Goal: Obtain resource: Obtain resource

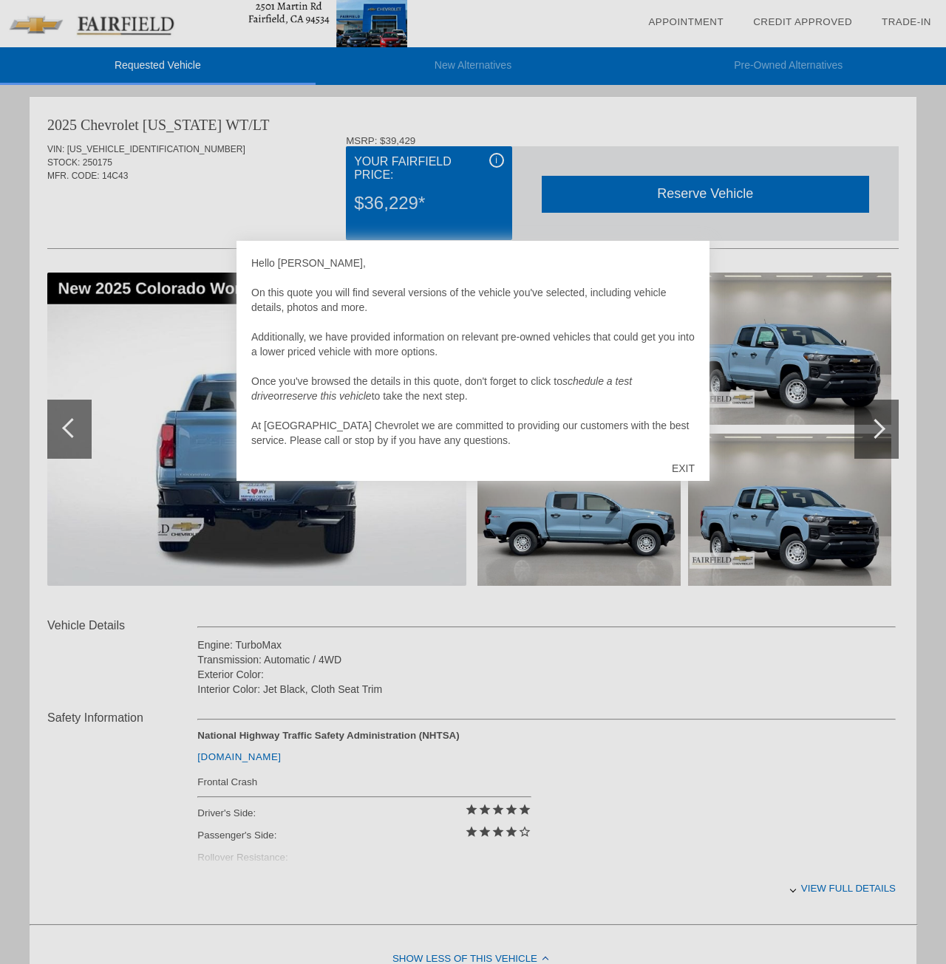
click at [566, 329] on div "Hello [PERSON_NAME], On this quote you will find several versions of the vehicl…" at bounding box center [472, 352] width 443 height 192
click at [683, 459] on div "EXIT" at bounding box center [683, 468] width 52 height 44
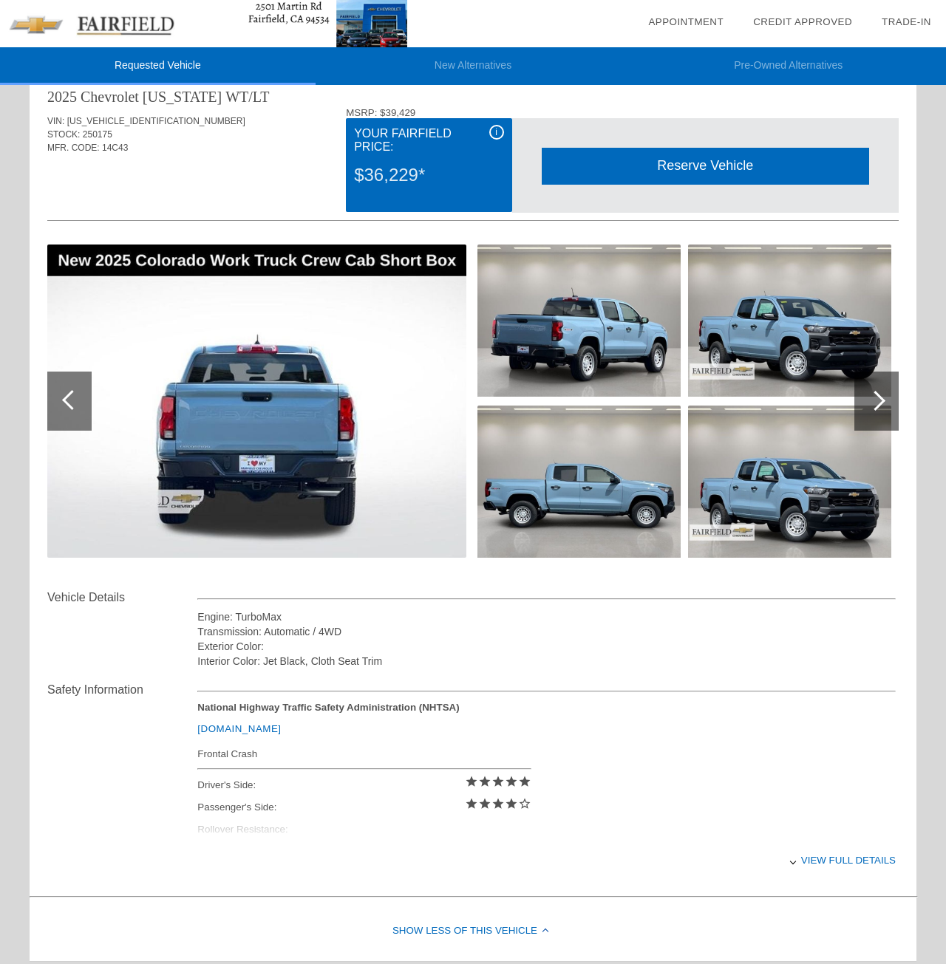
scroll to position [62, 0]
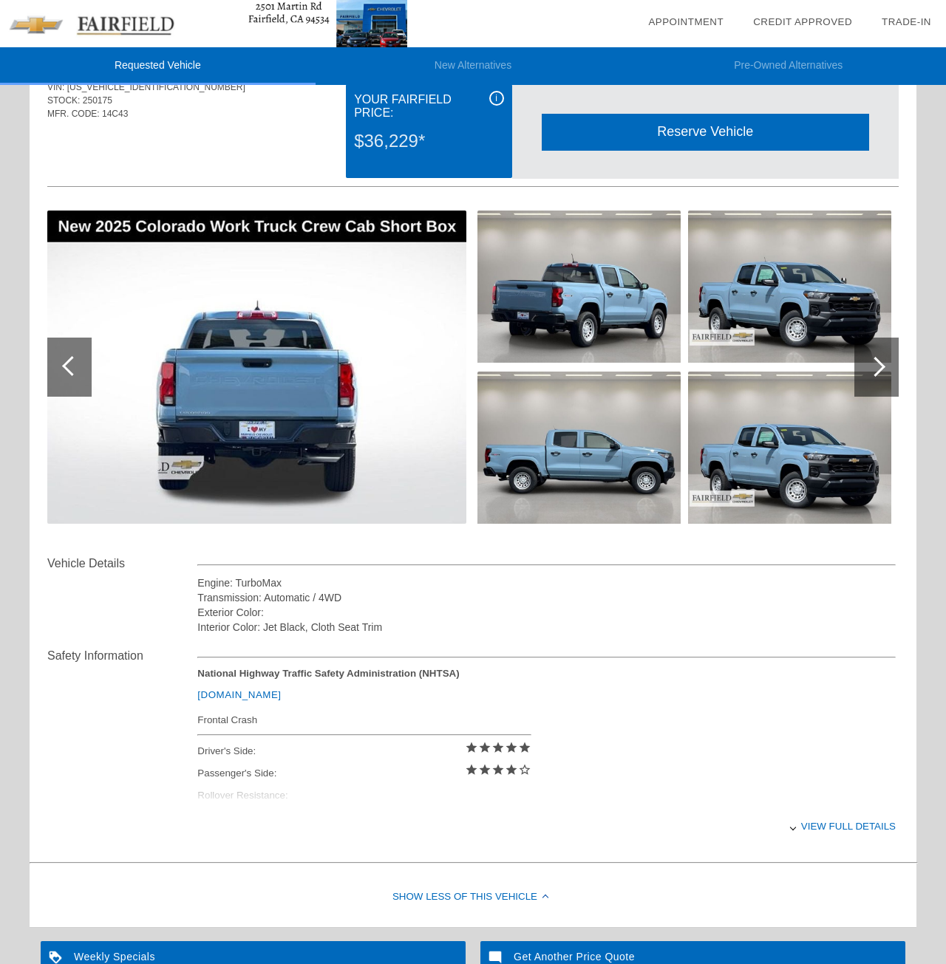
click at [258, 793] on div "National Highway Traffic Safety Administration (NHTSA) [DOMAIN_NAME] Frontal Cr…" at bounding box center [546, 738] width 698 height 140
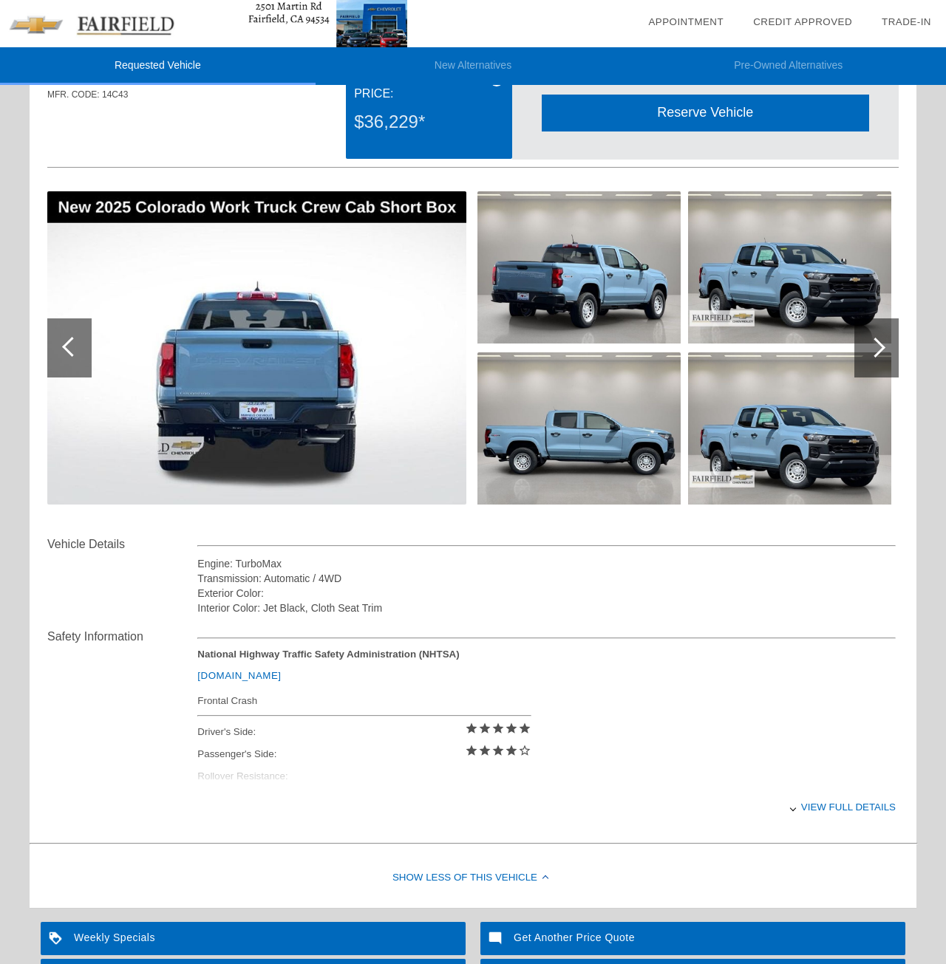
click at [862, 796] on div "View full details" at bounding box center [546, 807] width 698 height 36
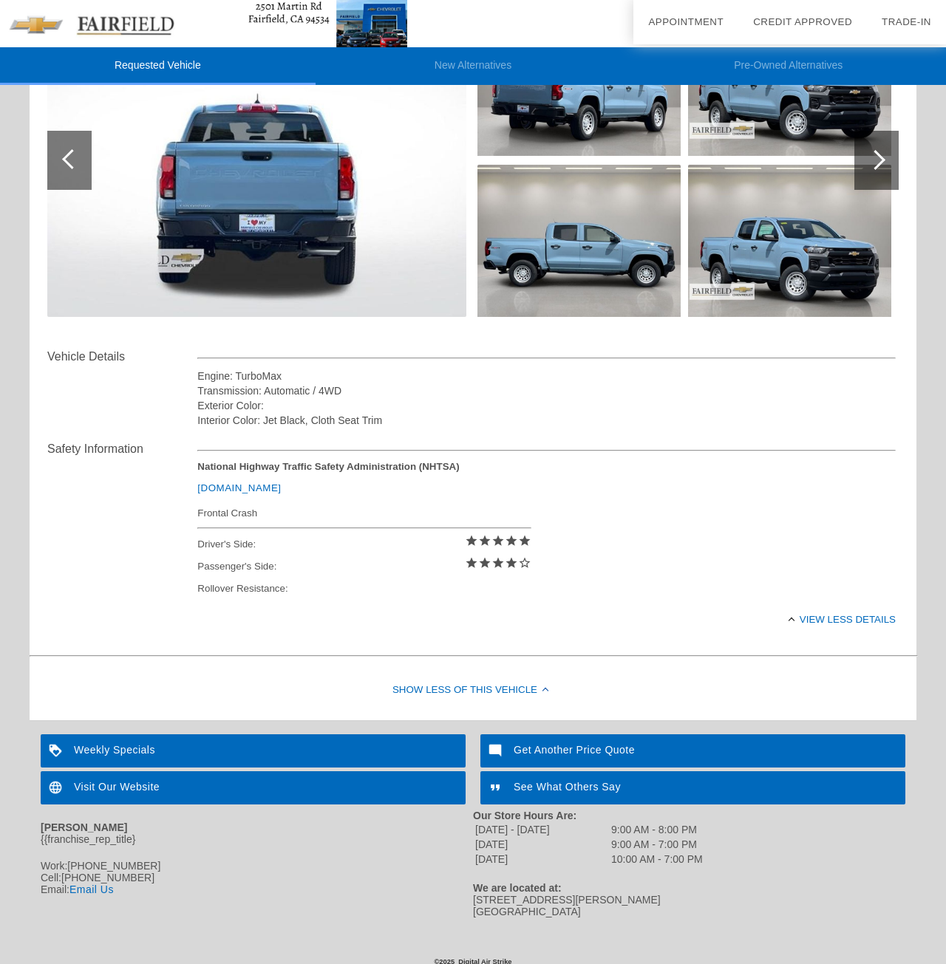
scroll to position [0, 0]
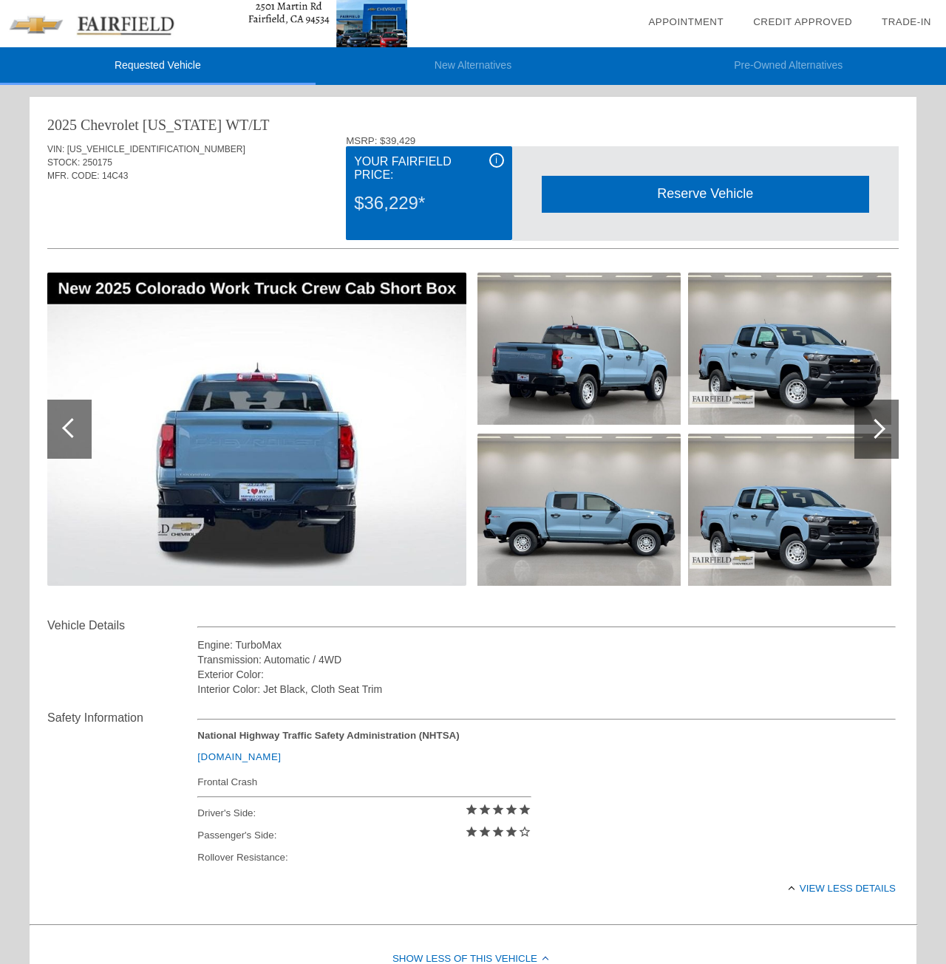
click at [708, 708] on div "Safety Information National Highway Traffic Safety Administration (NHTSA) [DOMA…" at bounding box center [472, 808] width 851 height 222
click at [867, 417] on div at bounding box center [876, 429] width 44 height 59
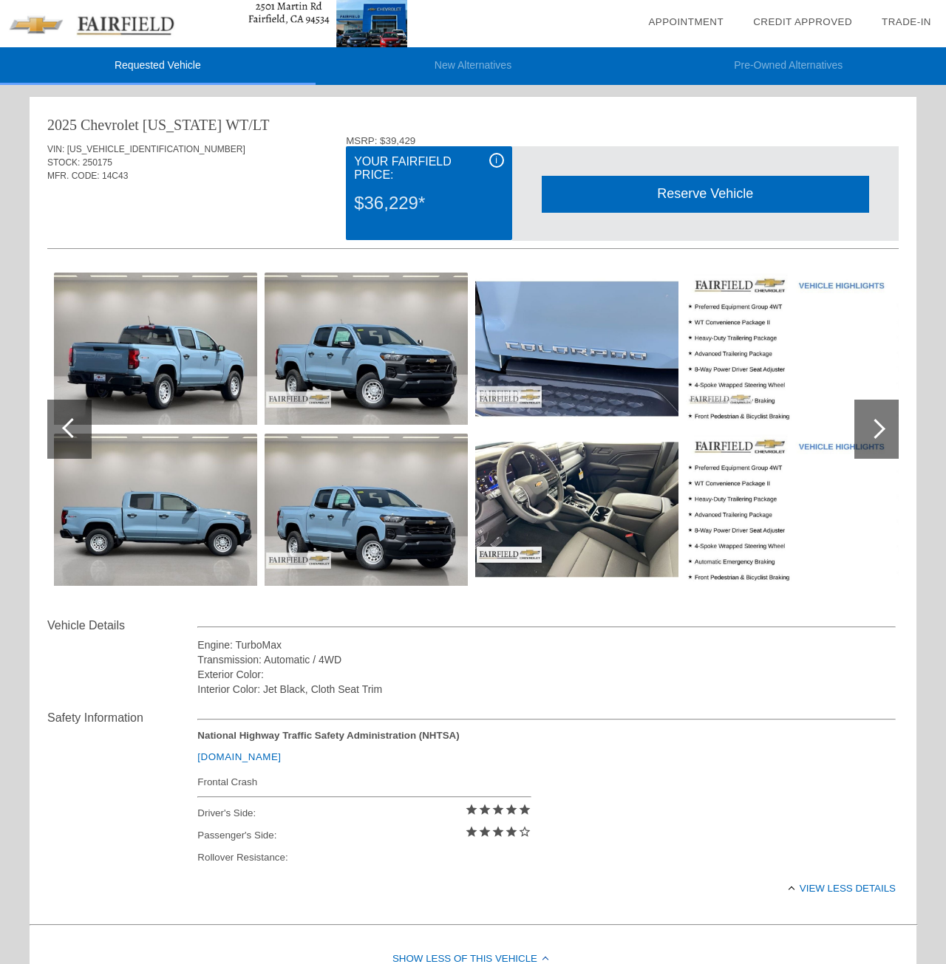
click at [602, 498] on img at bounding box center [576, 510] width 203 height 152
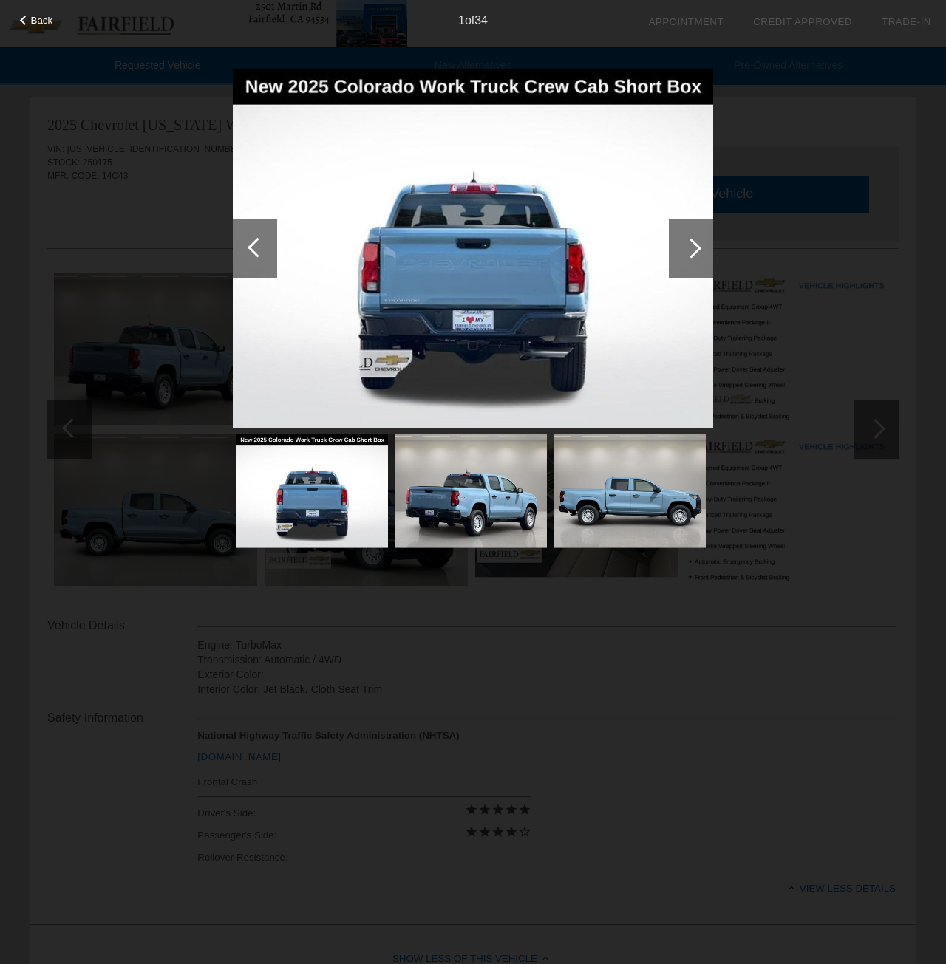
click at [687, 264] on div at bounding box center [691, 248] width 44 height 59
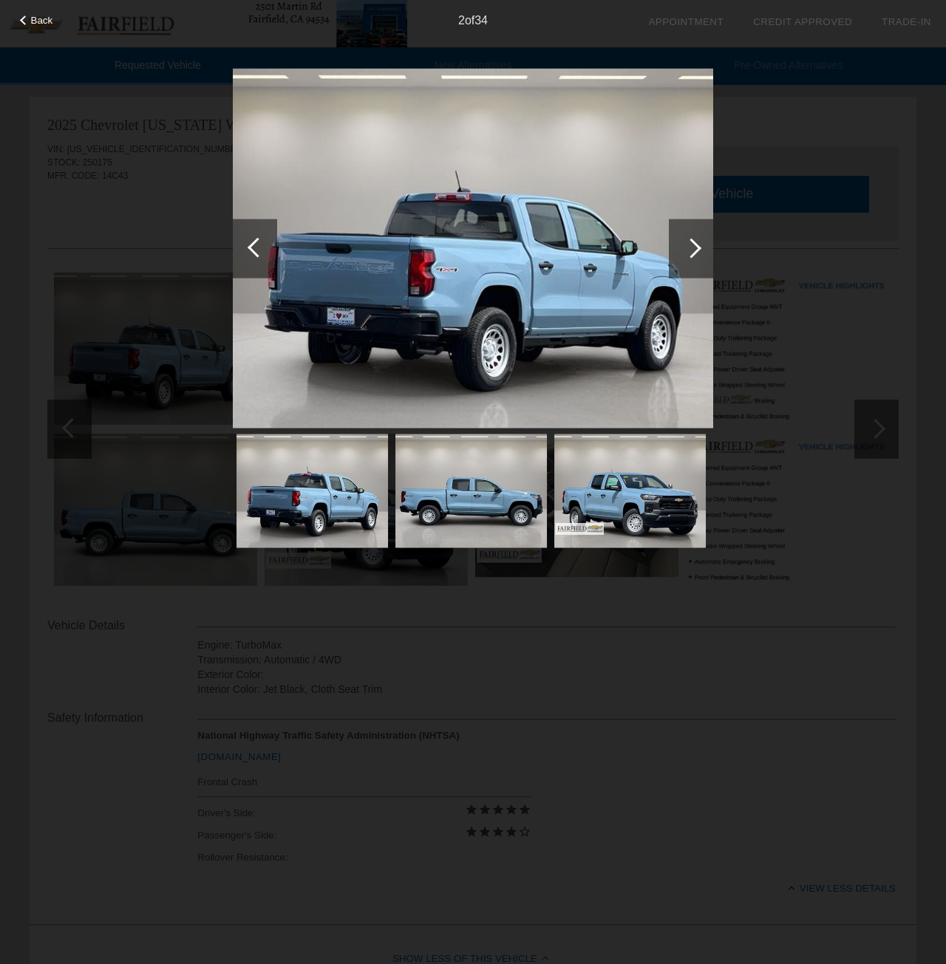
click at [688, 263] on div at bounding box center [691, 248] width 44 height 59
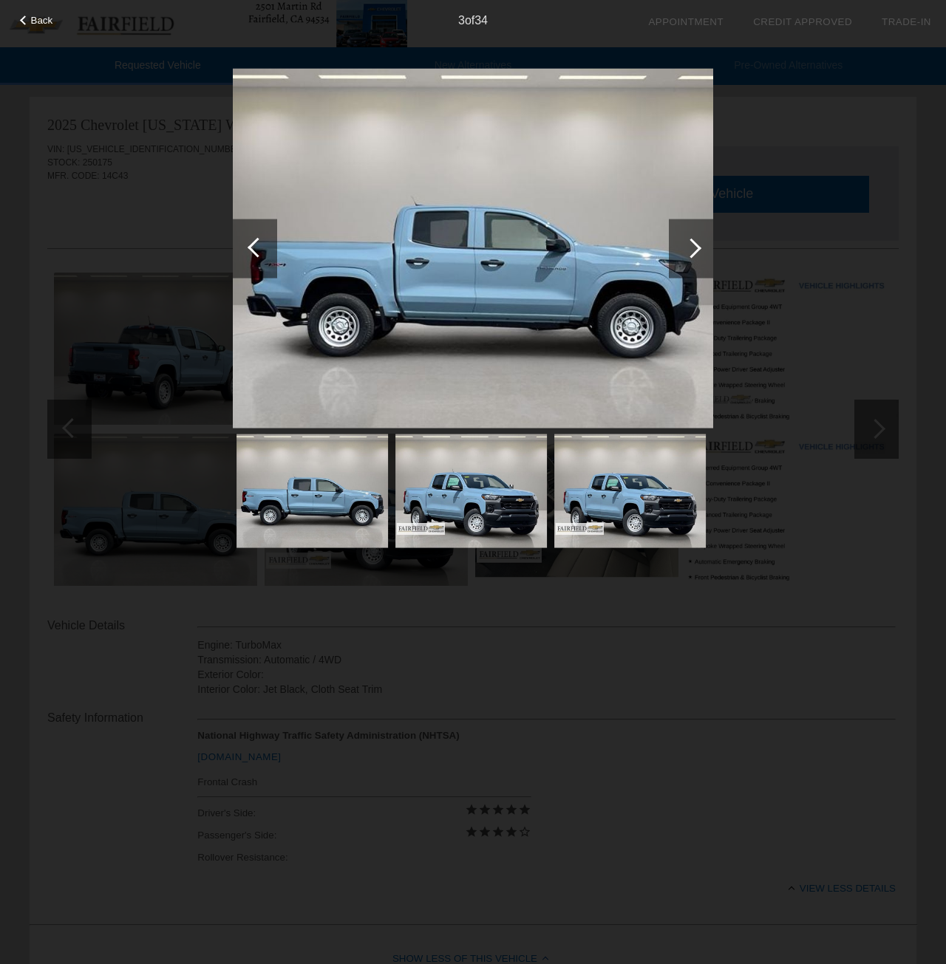
click at [688, 263] on div at bounding box center [691, 248] width 44 height 59
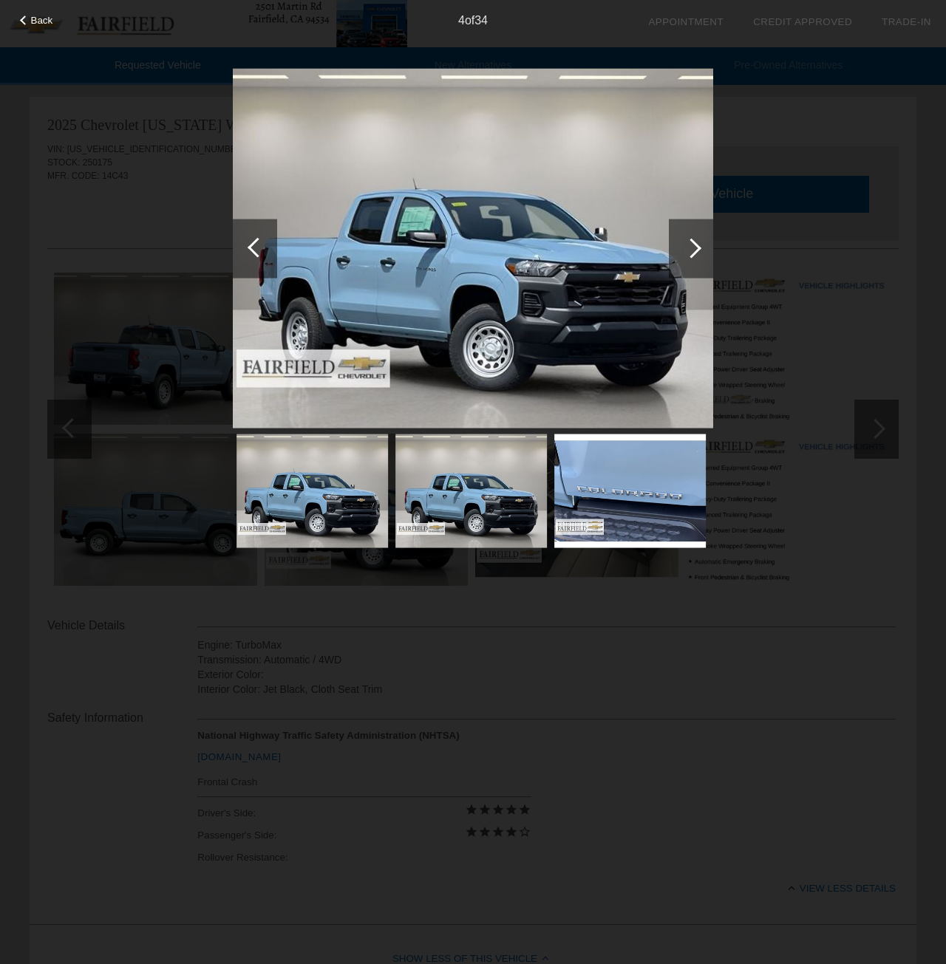
click at [688, 263] on div at bounding box center [691, 248] width 44 height 59
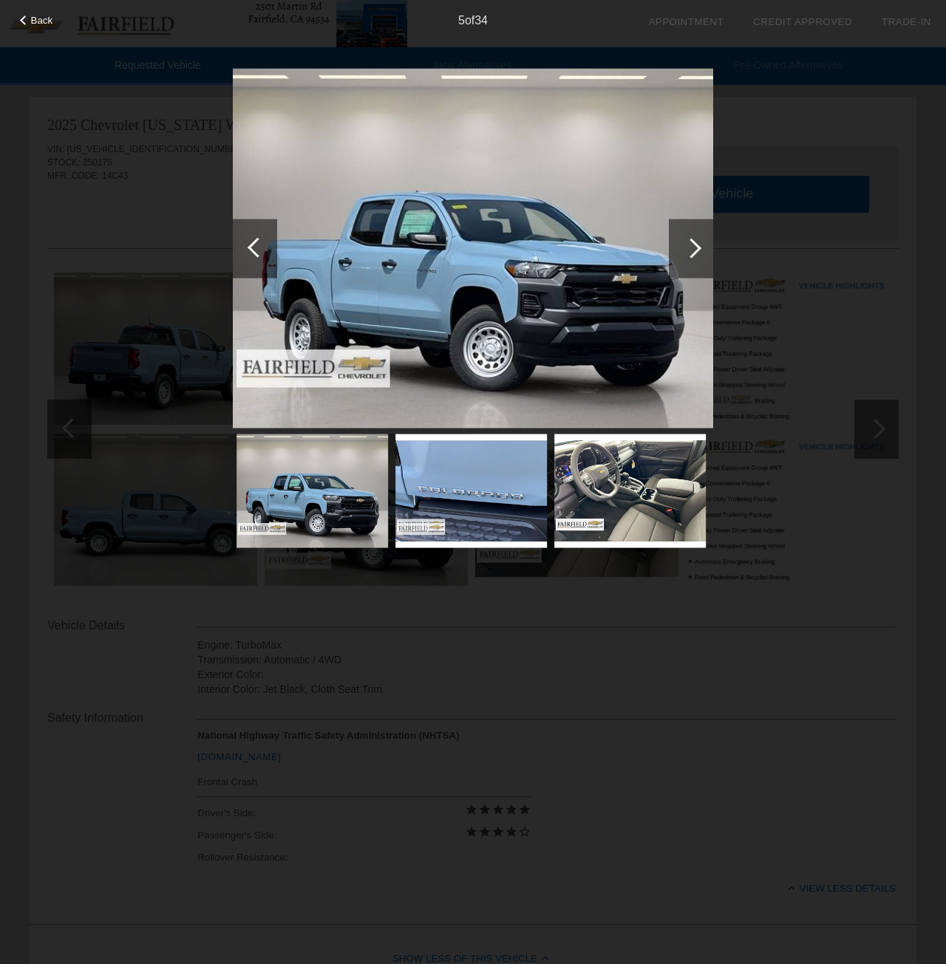
click at [688, 263] on div at bounding box center [691, 248] width 44 height 59
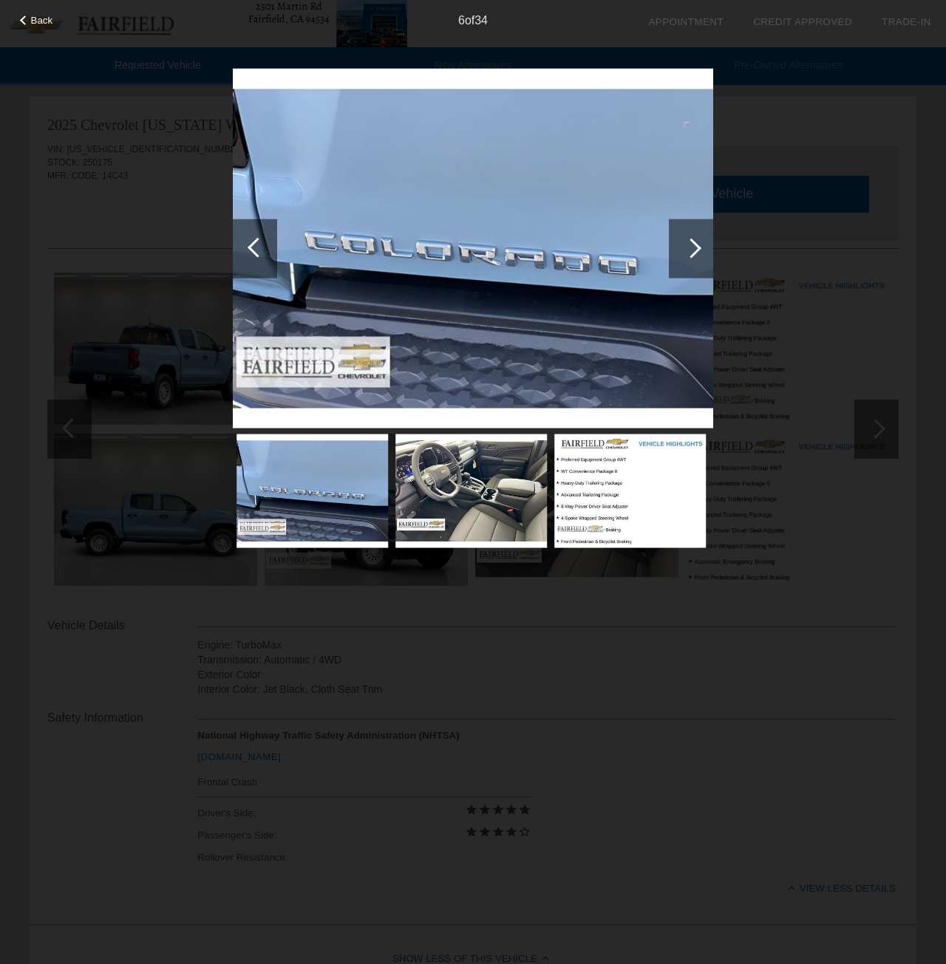
click at [688, 263] on div at bounding box center [691, 248] width 44 height 59
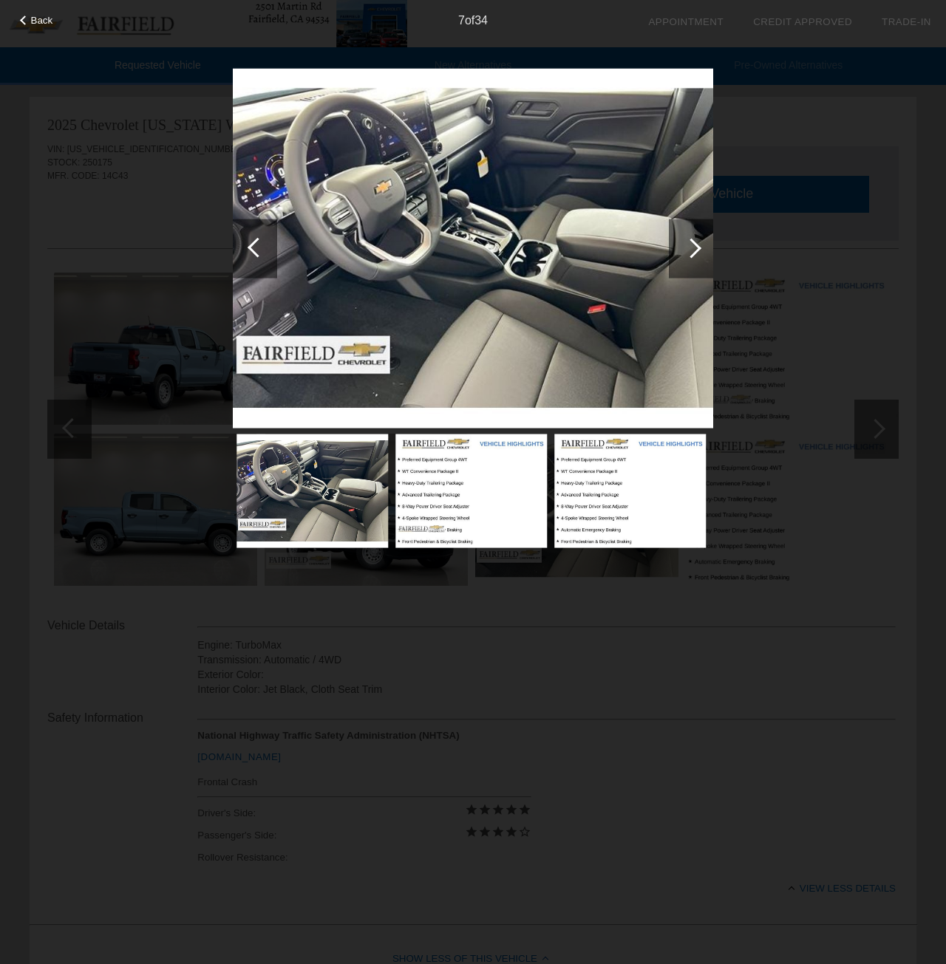
click at [688, 263] on div at bounding box center [691, 248] width 44 height 59
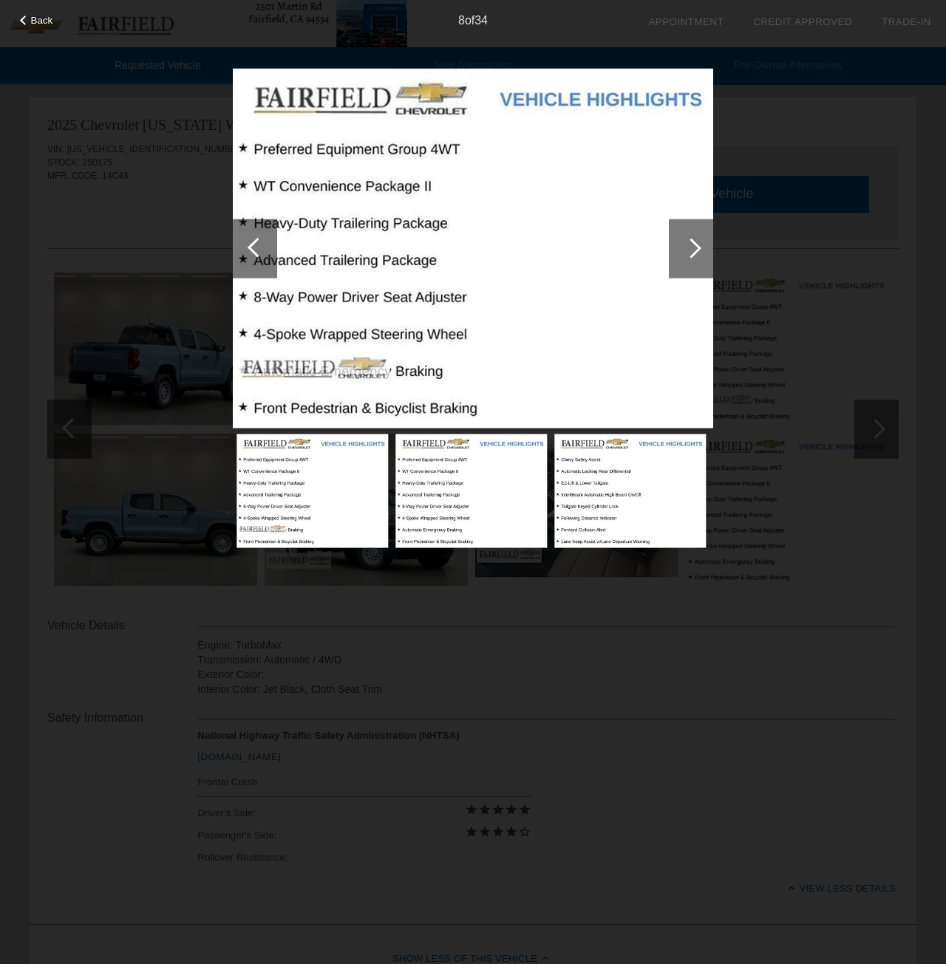
click at [731, 168] on div "Back 8 of 34" at bounding box center [473, 482] width 946 height 964
click at [48, 18] on span "Back" at bounding box center [42, 20] width 22 height 11
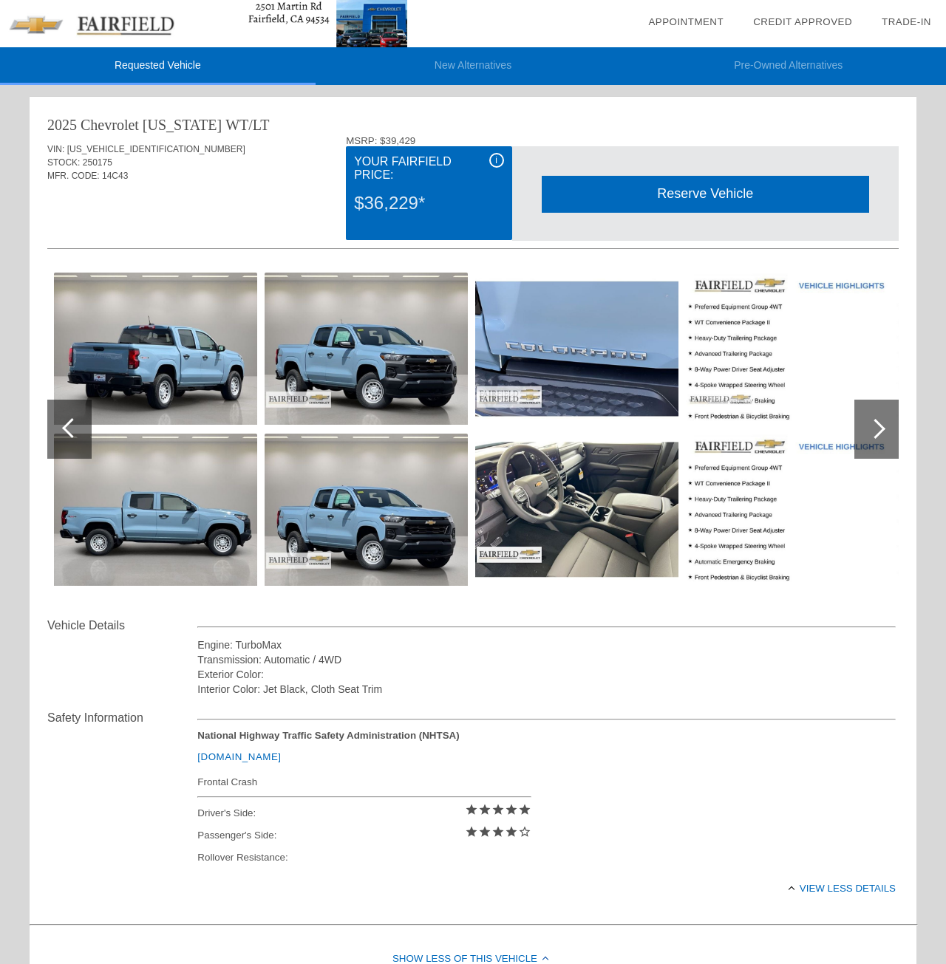
click at [119, 177] on span "14C43" at bounding box center [115, 176] width 26 height 10
click at [94, 151] on span "[US_VEHICLE_IDENTIFICATION_NUMBER]" at bounding box center [156, 149] width 178 height 10
copy span "[US_VEHICLE_IDENTIFICATION_NUMBER]"
